Goal: Information Seeking & Learning: Learn about a topic

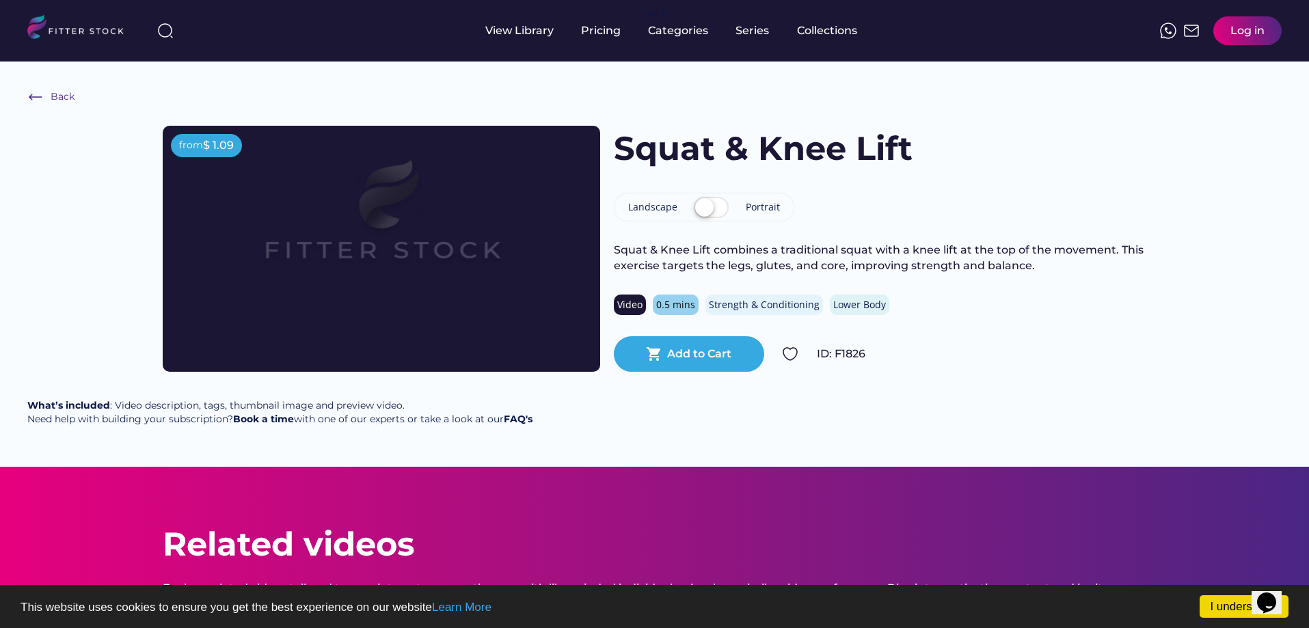
click at [649, 424] on div "Back from $ 1.09 Squat & Knee Lift Landscape Portrait Squat & Knee Lift combine…" at bounding box center [654, 264] width 1309 height 405
